Goal: Task Accomplishment & Management: Manage account settings

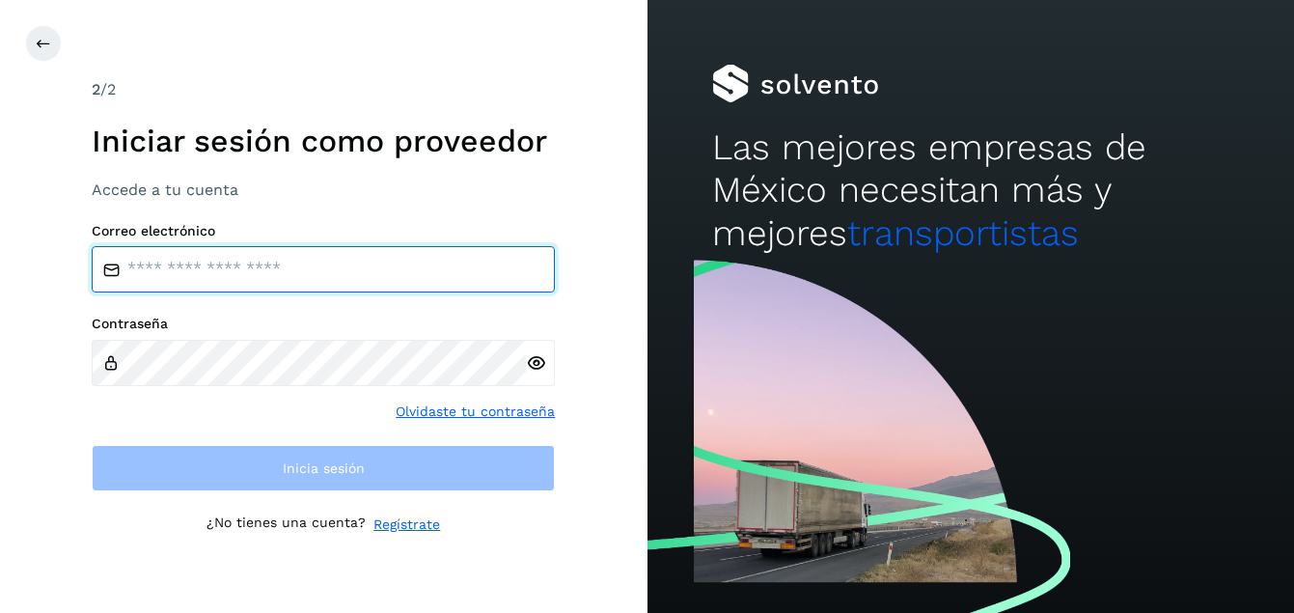
click at [418, 282] on input "email" at bounding box center [323, 269] width 463 height 46
type input "**********"
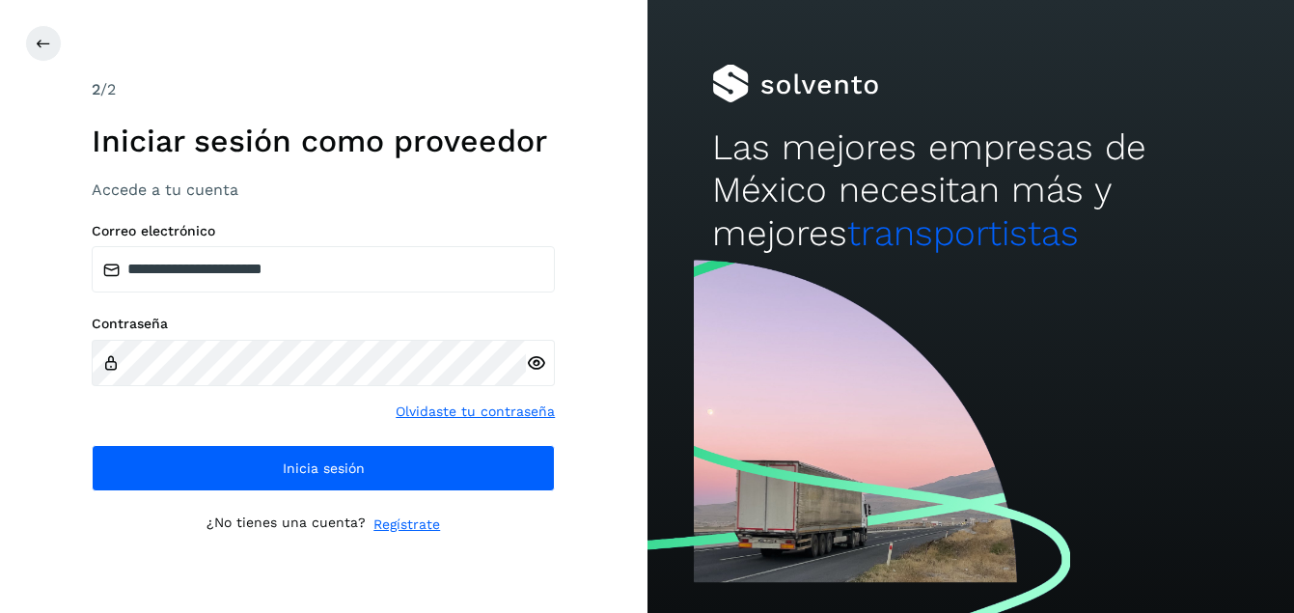
click at [541, 363] on icon at bounding box center [536, 363] width 20 height 20
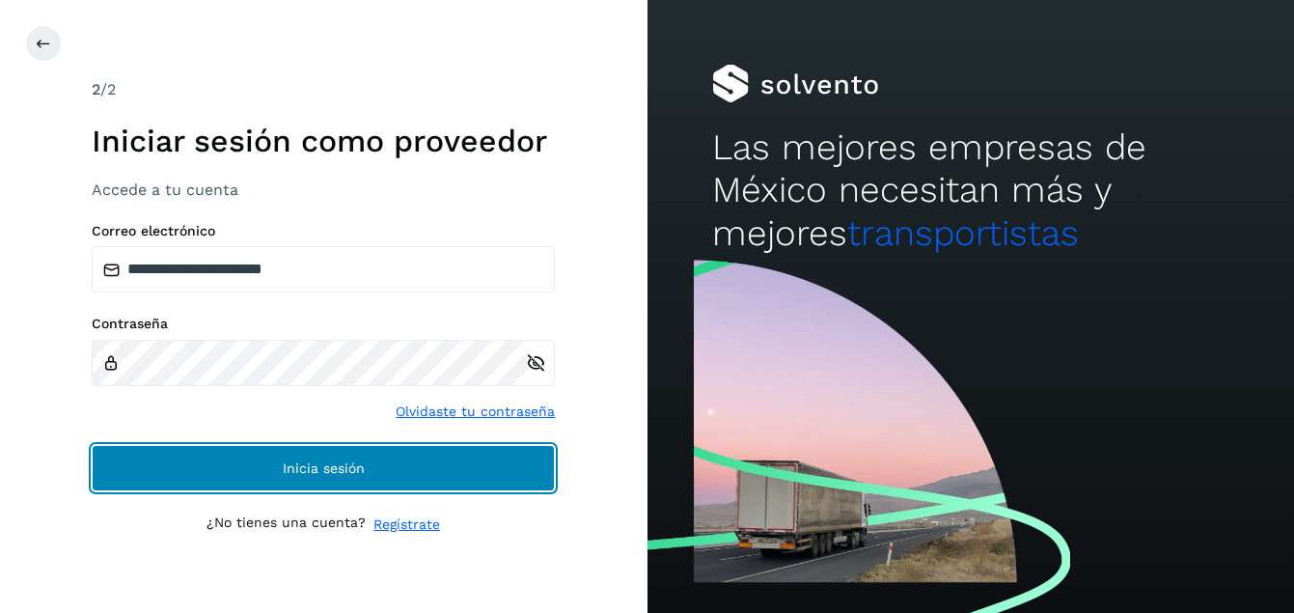
click at [311, 469] on span "Inicia sesión" at bounding box center [324, 468] width 82 height 14
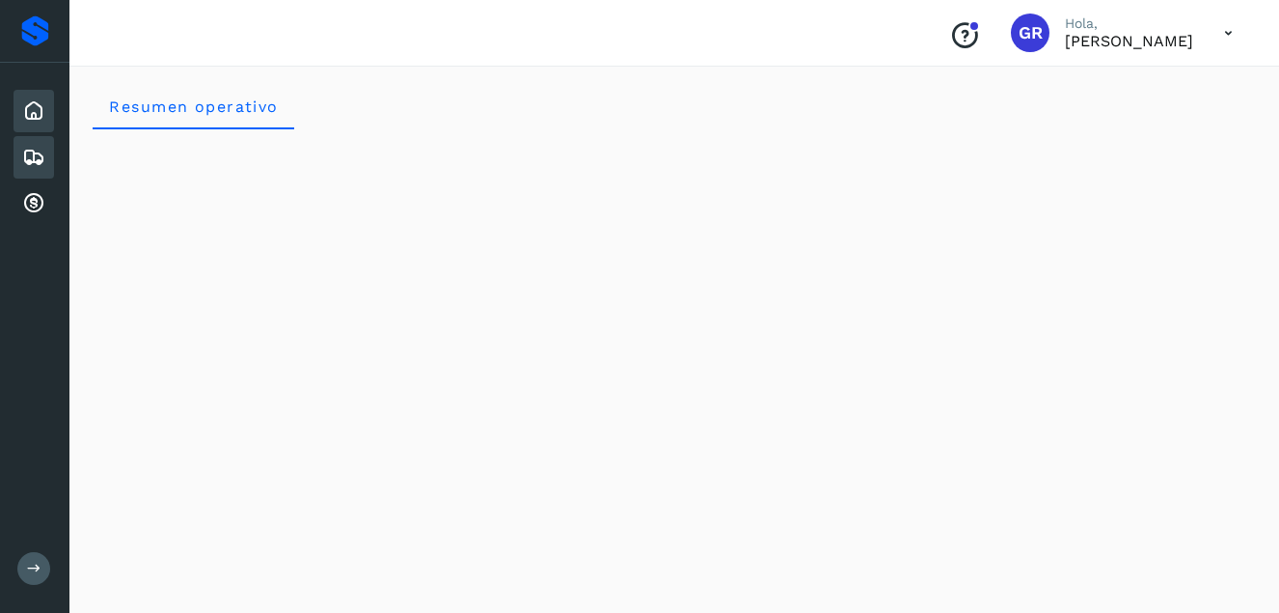
click at [38, 163] on icon at bounding box center [33, 157] width 23 height 23
click at [36, 196] on icon at bounding box center [33, 203] width 23 height 23
